Goal: Ask a question: Seek information or help from site administrators or community

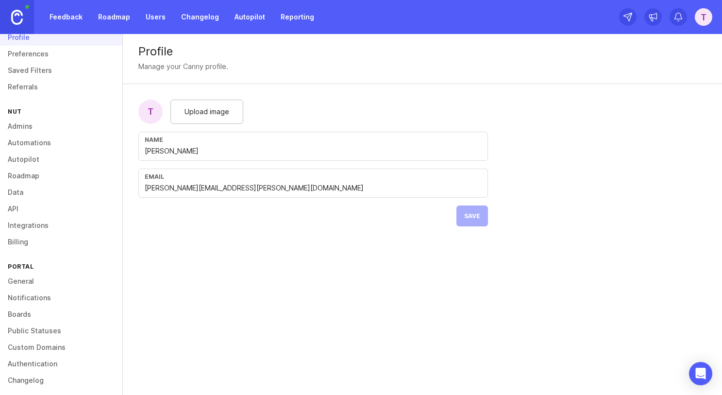
scroll to position [36, 0]
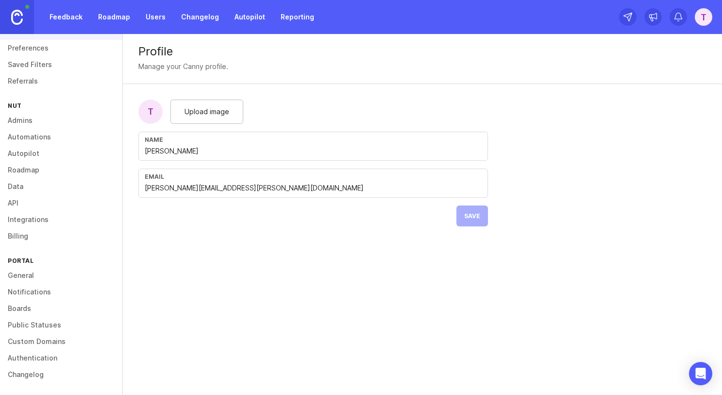
click at [30, 222] on link "Integrations" at bounding box center [61, 219] width 122 height 17
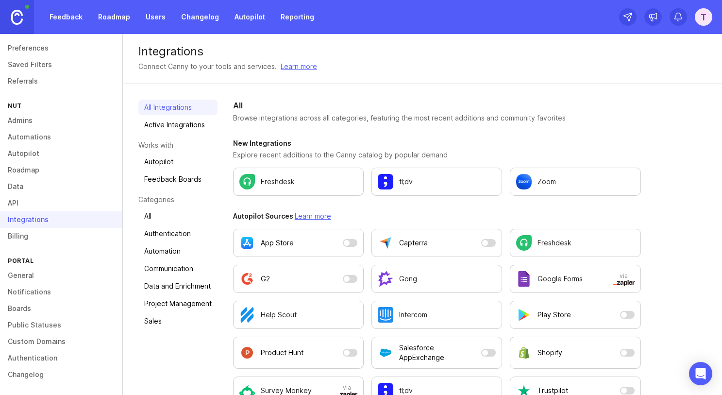
click at [29, 371] on link "Changelog" at bounding box center [61, 374] width 122 height 17
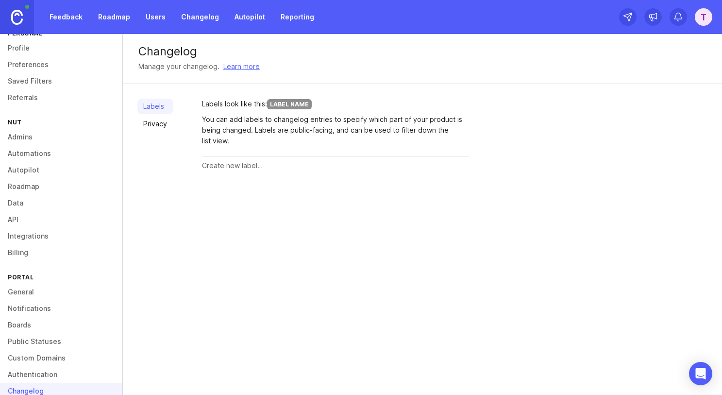
scroll to position [19, 0]
click at [18, 219] on link "API" at bounding box center [61, 220] width 122 height 17
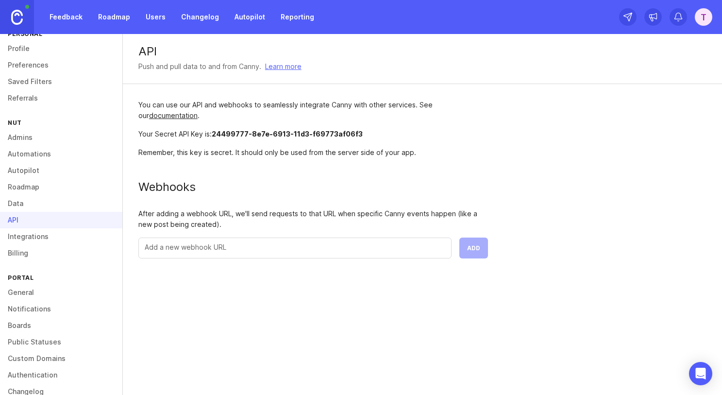
click at [18, 234] on link "Integrations" at bounding box center [61, 236] width 122 height 17
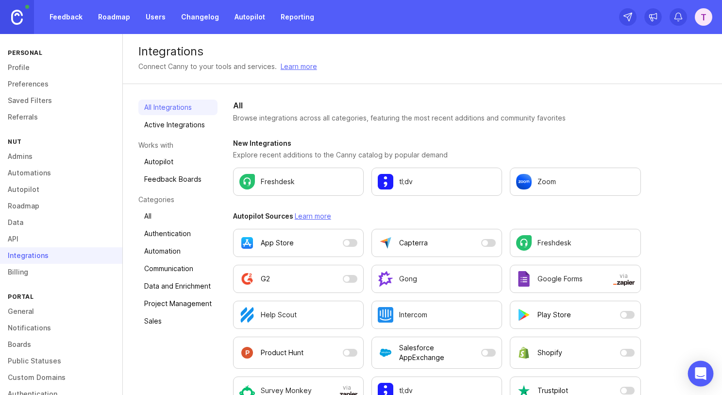
click at [705, 368] on icon "Open Intercom Messenger" at bounding box center [700, 373] width 11 height 13
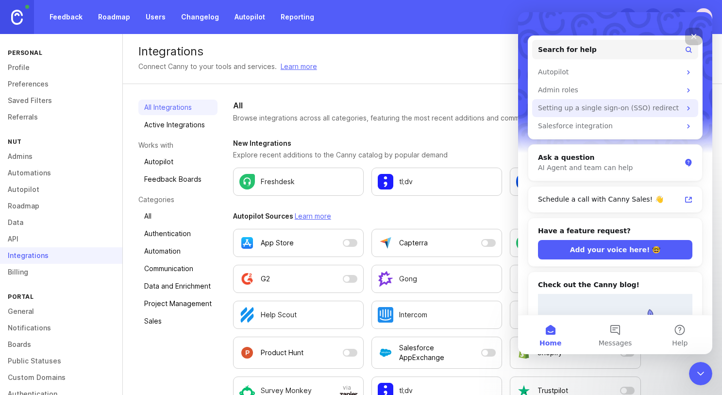
scroll to position [108, 0]
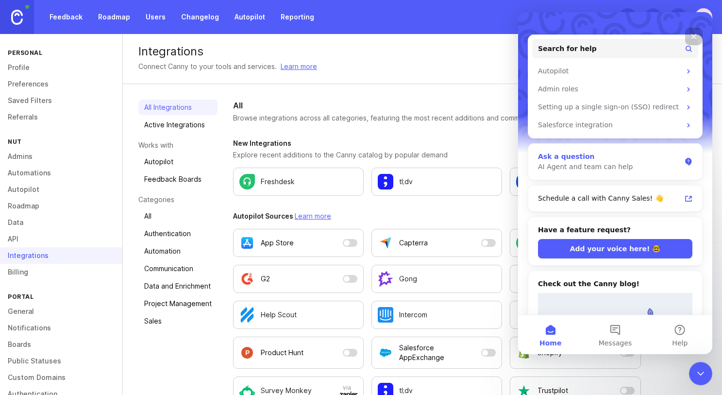
click at [577, 162] on div "AI Agent and team can help" at bounding box center [609, 167] width 143 height 10
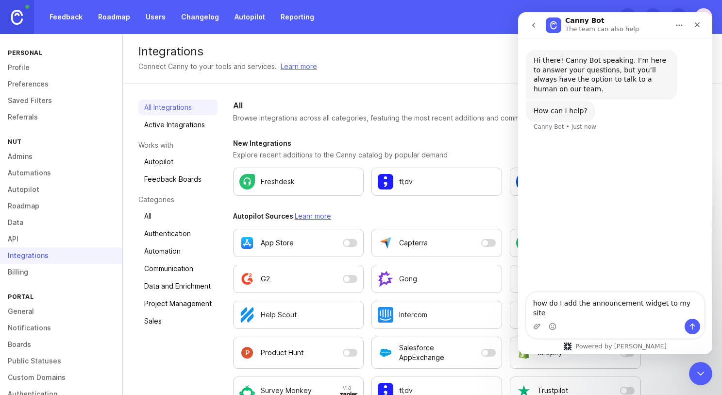
type textarea "how do I add the announcement widget to my site?"
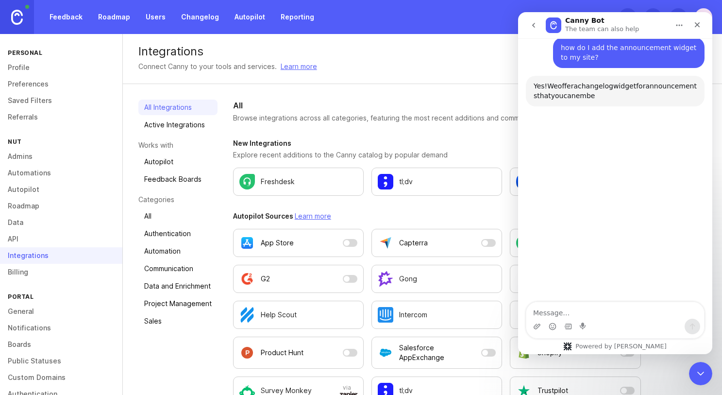
scroll to position [94, 0]
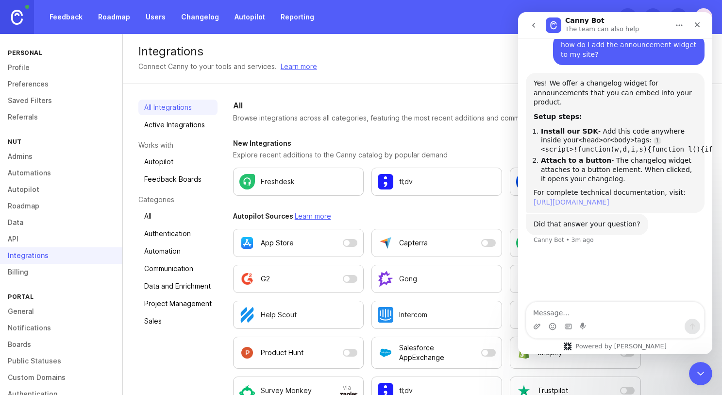
click at [569, 202] on link "[URL][DOMAIN_NAME]" at bounding box center [572, 202] width 76 height 8
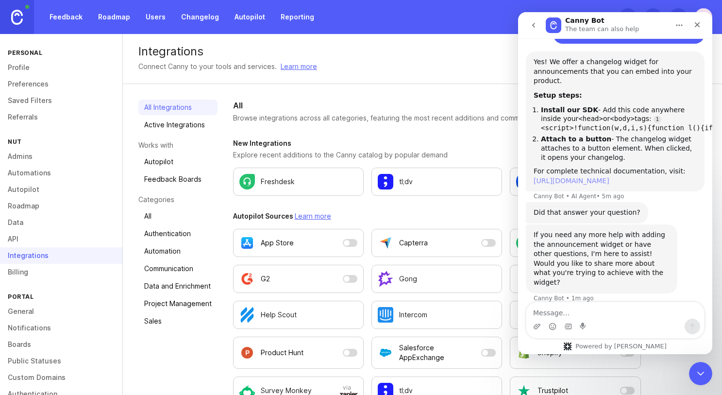
scroll to position [119, 0]
